Goal: Find specific page/section: Find specific page/section

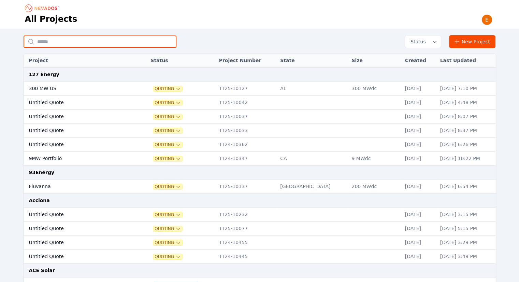
click at [85, 41] on input "text" at bounding box center [100, 41] width 153 height 12
type input "**********"
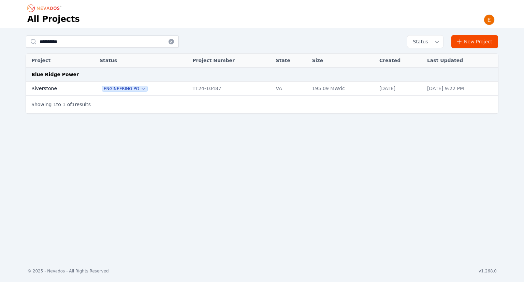
click at [73, 90] on td "Riverstone" at bounding box center [55, 89] width 59 height 14
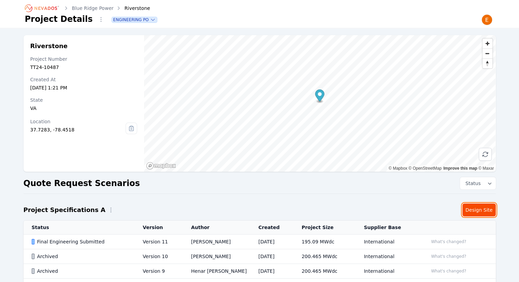
click at [484, 209] on link "Design Site" at bounding box center [478, 209] width 33 height 13
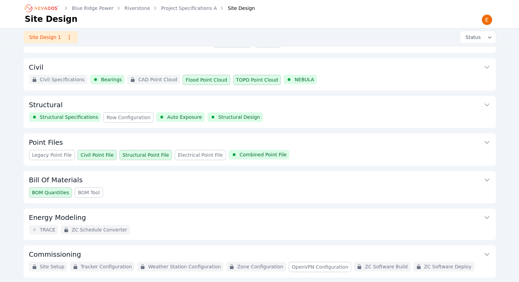
scroll to position [52, 0]
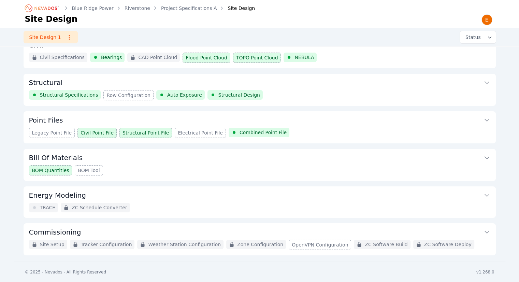
click at [361, 201] on button "Energy Modeling" at bounding box center [259, 194] width 461 height 16
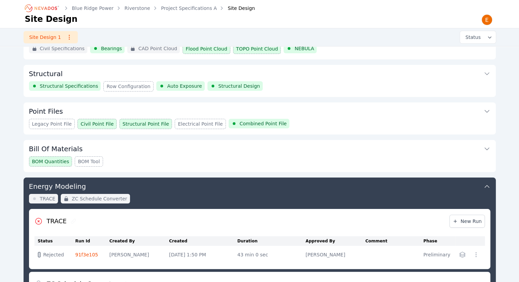
scroll to position [46, 0]
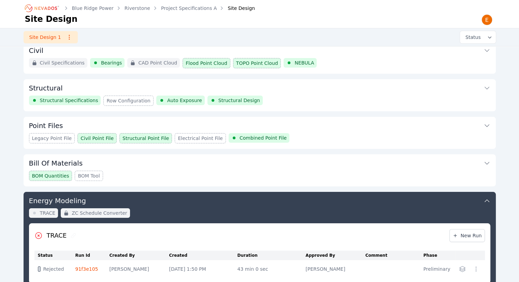
click at [360, 196] on button "Energy Modeling" at bounding box center [259, 200] width 461 height 16
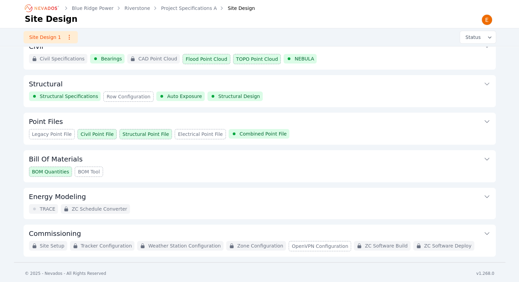
scroll to position [52, 0]
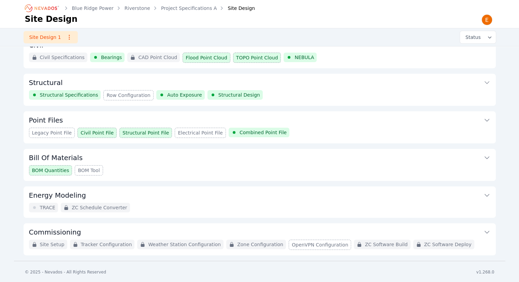
click at [459, 227] on button "Commissioning" at bounding box center [259, 231] width 461 height 16
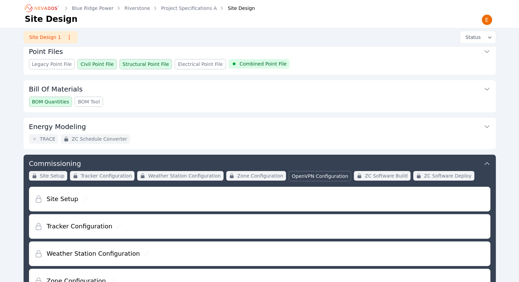
click at [489, 160] on icon at bounding box center [487, 163] width 7 height 7
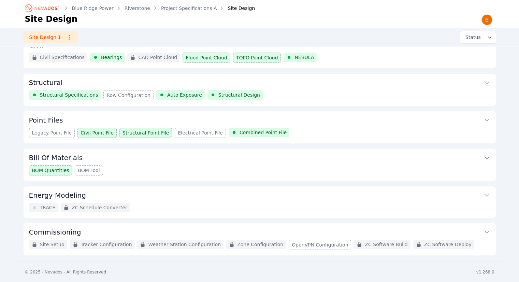
click at [332, 123] on button "Point Files" at bounding box center [259, 119] width 461 height 16
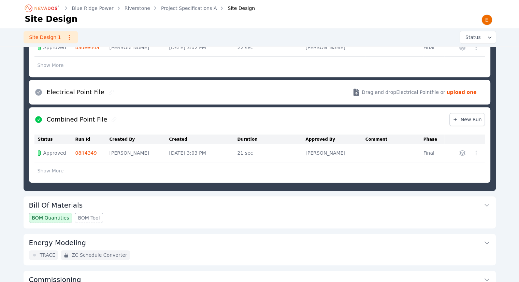
scroll to position [424, 0]
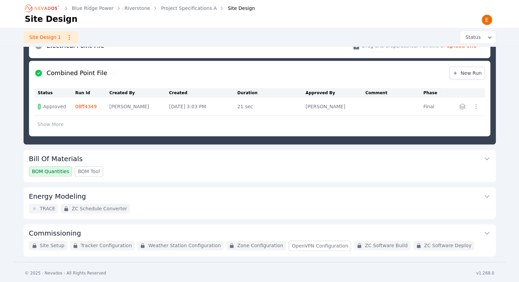
click at [293, 196] on button "Energy Modeling" at bounding box center [259, 195] width 461 height 16
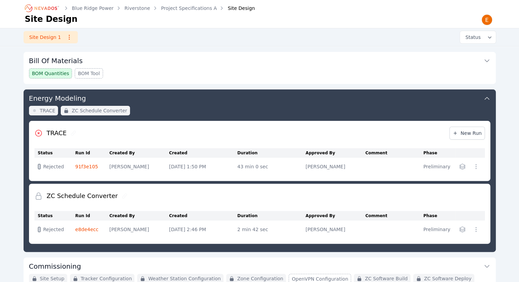
click at [400, 97] on button "Energy Modeling" at bounding box center [259, 97] width 461 height 16
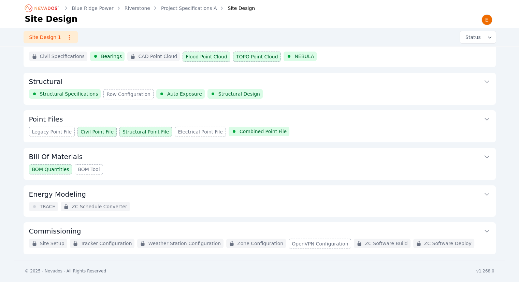
scroll to position [52, 0]
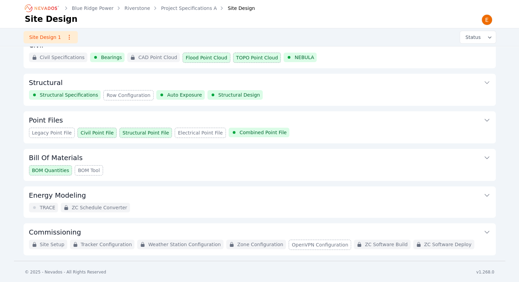
click at [190, 162] on button "Bill Of Materials" at bounding box center [259, 157] width 461 height 16
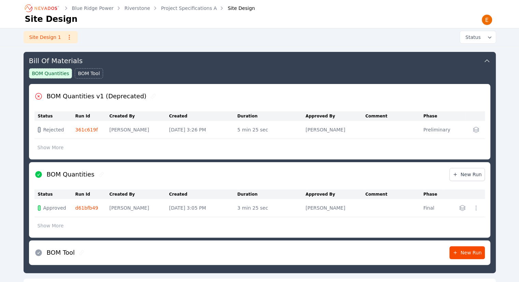
scroll to position [115, 0]
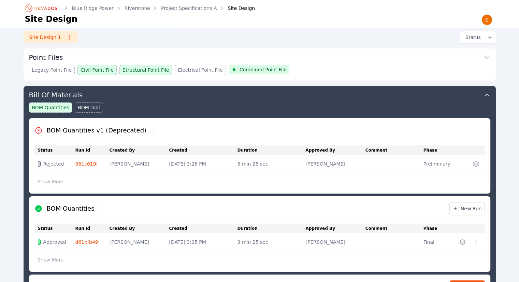
click at [302, 100] on button "Bill Of Materials" at bounding box center [259, 94] width 461 height 16
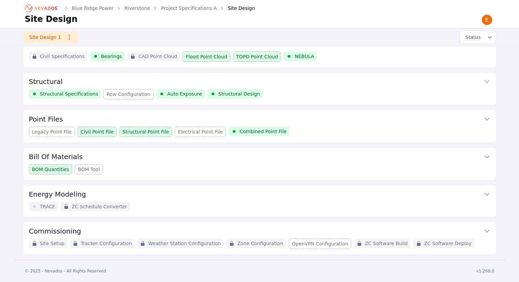
scroll to position [52, 0]
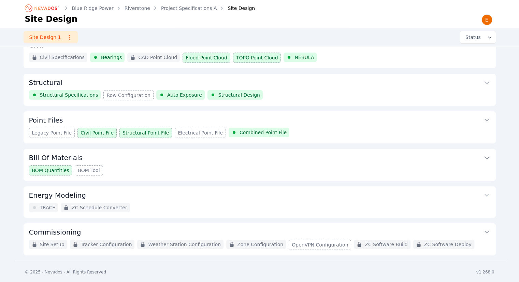
click at [163, 203] on div "TRACE ZC Schedule Converter" at bounding box center [259, 208] width 461 height 10
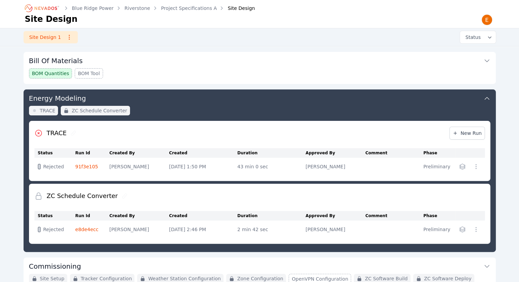
click at [232, 101] on button "Energy Modeling" at bounding box center [259, 97] width 461 height 16
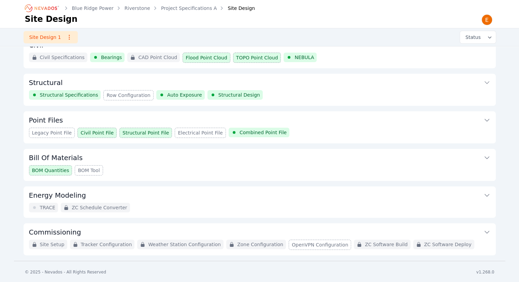
click at [157, 162] on button "Bill Of Materials" at bounding box center [259, 157] width 461 height 16
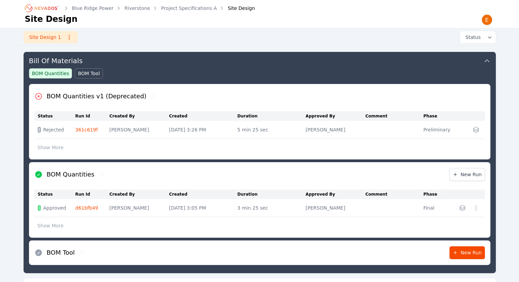
click at [434, 58] on button "Bill Of Materials" at bounding box center [259, 60] width 461 height 16
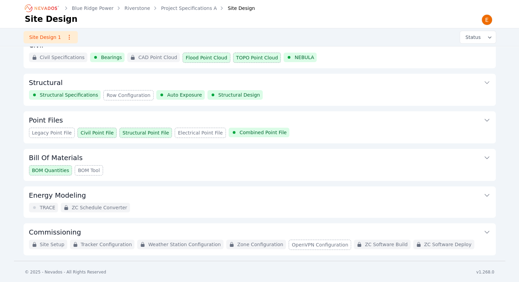
click at [187, 211] on div "TRACE ZC Schedule Converter" at bounding box center [259, 208] width 461 height 10
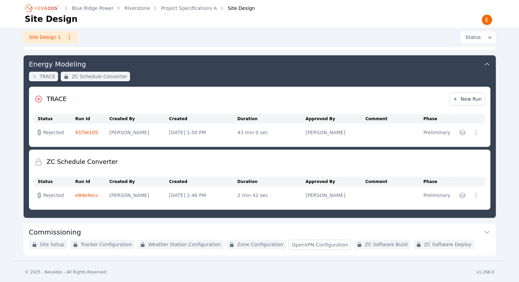
click at [78, 133] on link "91f3e105" at bounding box center [86, 132] width 23 height 5
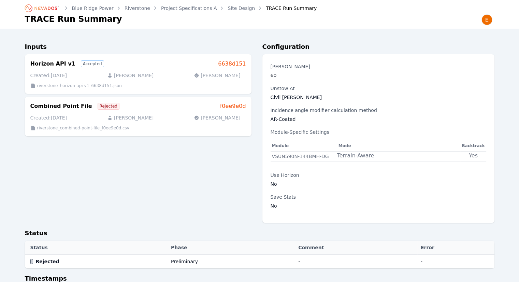
click at [233, 215] on div "Inputs Horizon API v1 Accepted 6638d151 Created: [DATE] [PERSON_NAME] [PERSON_N…" at bounding box center [138, 132] width 227 height 181
